Goal: Book appointment/travel/reservation

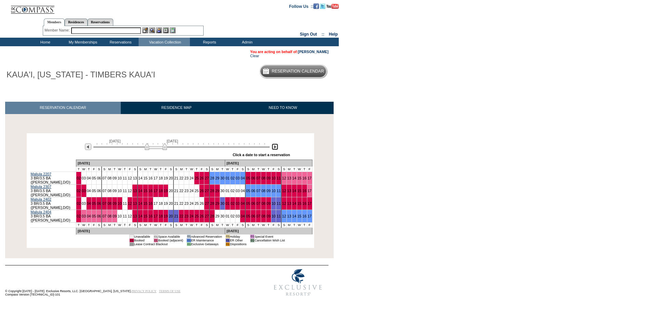
click at [276, 149] on img at bounding box center [275, 146] width 7 height 7
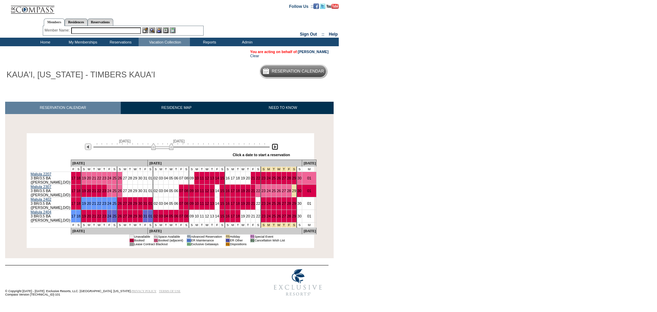
click at [276, 149] on img at bounding box center [275, 146] width 7 height 7
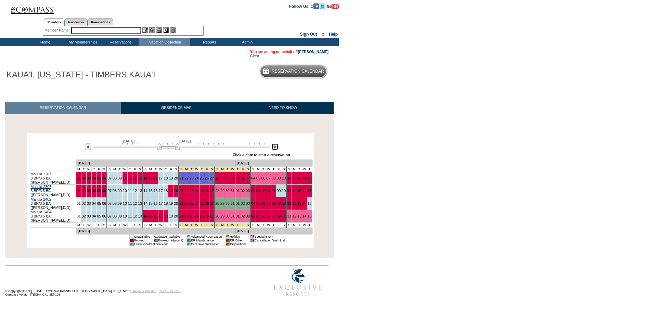
click at [276, 149] on img at bounding box center [275, 146] width 7 height 7
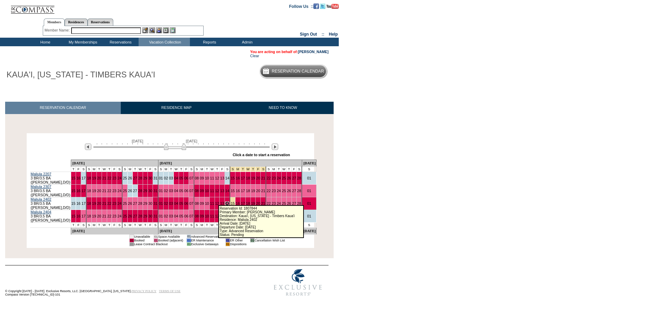
click at [225, 201] on link "14" at bounding box center [227, 203] width 4 height 4
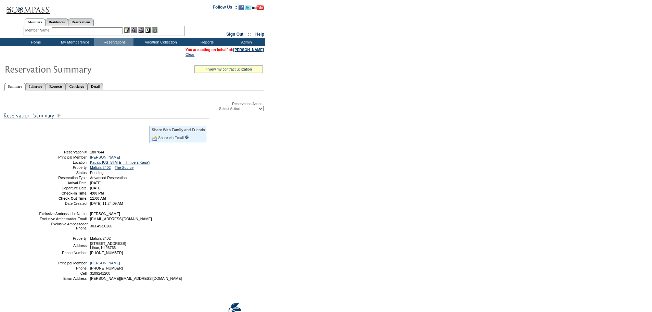
click at [256, 110] on select "-- Select Action -- Modify Reservation Dates Modify Reservation Cost Modify Occ…" at bounding box center [239, 108] width 50 height 5
select select "ChangeDates"
click at [214, 107] on select "-- Select Action -- Modify Reservation Dates Modify Reservation Cost Modify Occ…" at bounding box center [239, 108] width 50 height 5
